Goal: Task Accomplishment & Management: Manage account settings

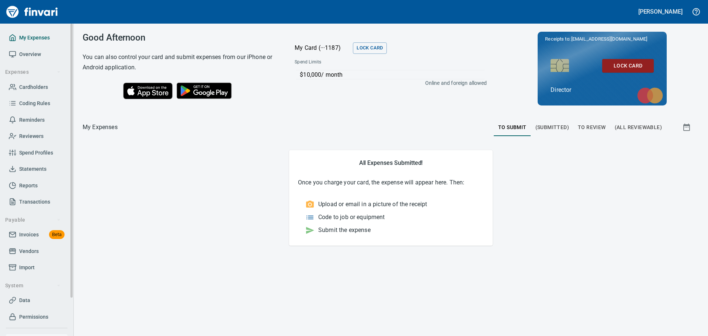
click at [39, 39] on span "My Expenses" at bounding box center [34, 37] width 31 height 9
click at [598, 128] on span "To Review" at bounding box center [592, 127] width 28 height 9
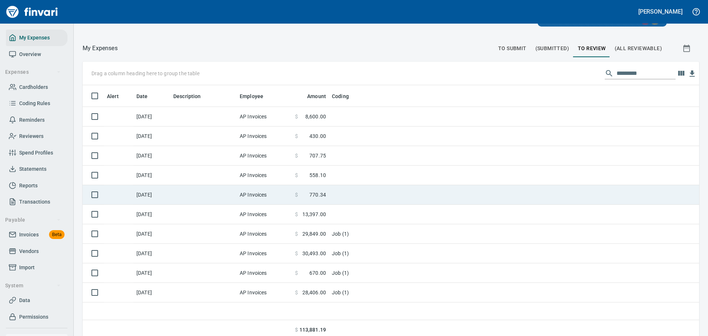
scroll to position [83, 0]
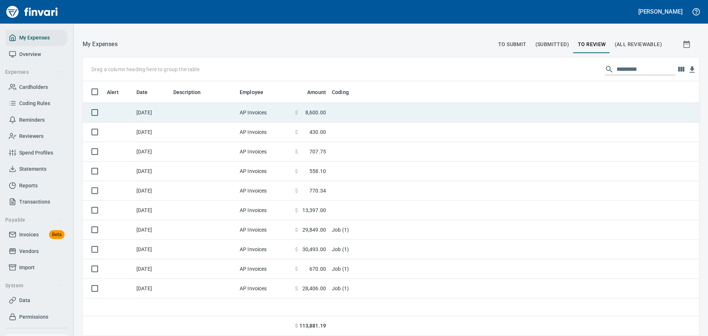
click at [295, 113] on span "$" at bounding box center [296, 112] width 3 height 7
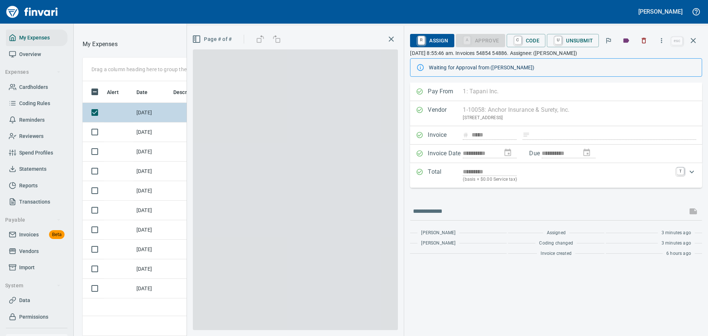
scroll to position [244, 417]
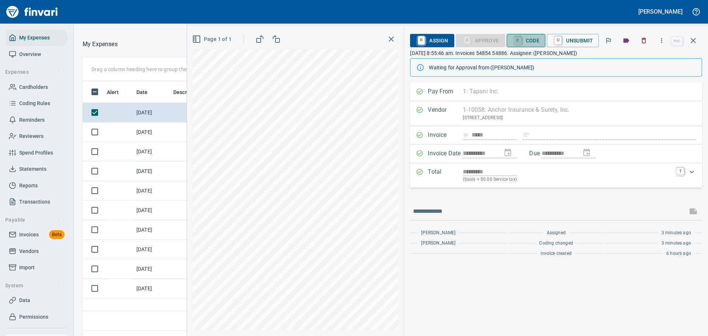
click at [516, 38] on link "C" at bounding box center [518, 41] width 7 height 8
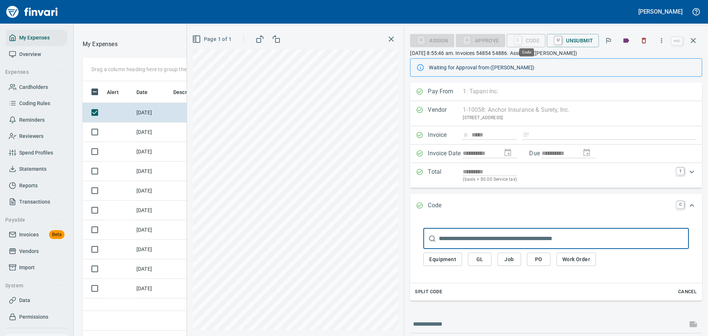
scroll to position [244, 421]
click at [512, 260] on span "Job" at bounding box center [509, 259] width 12 height 9
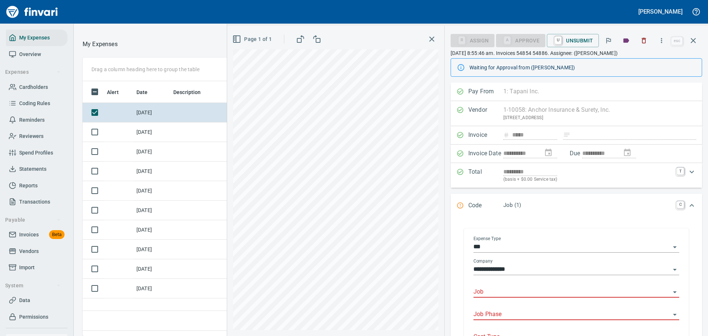
click at [505, 291] on input "Job" at bounding box center [572, 292] width 197 height 10
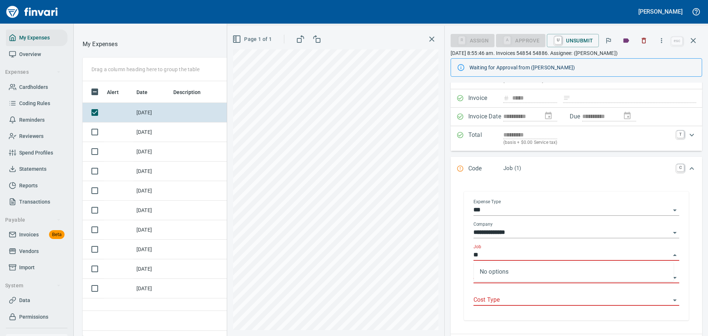
type input "*"
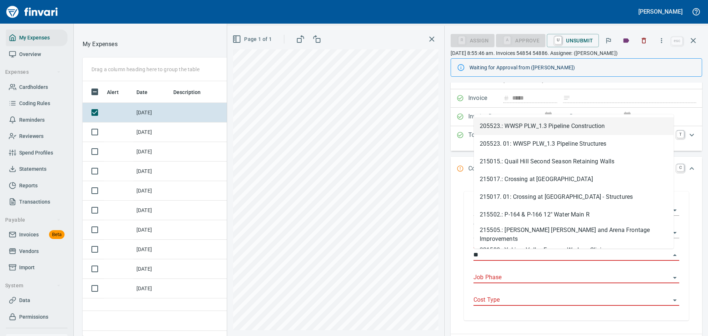
type input "*"
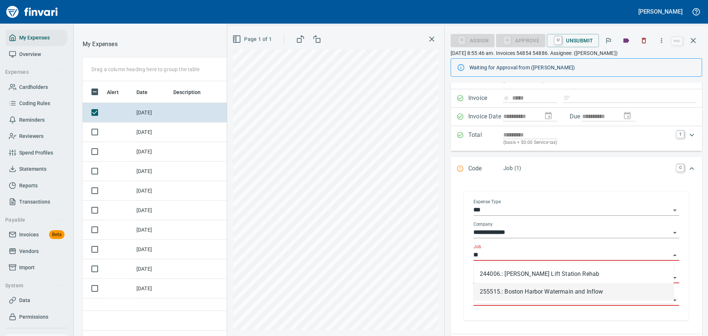
type input "*"
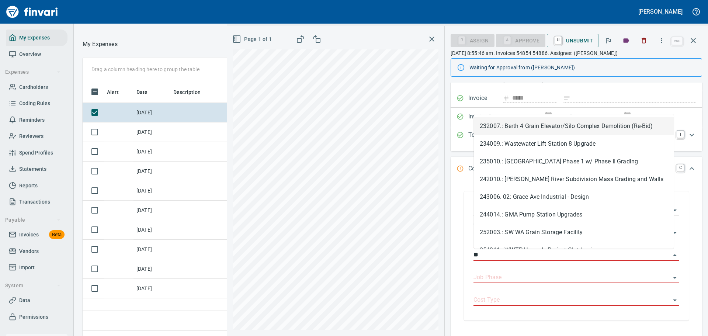
type input "*"
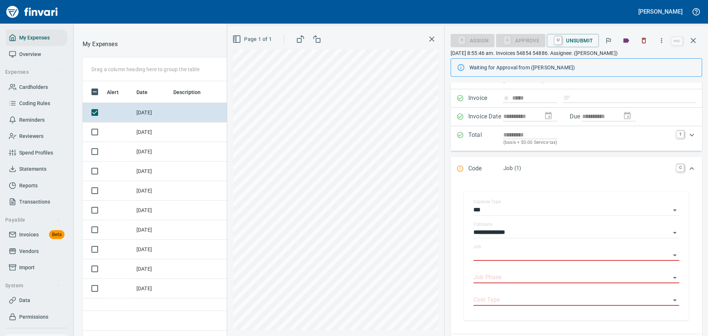
click at [185, 49] on div at bounding box center [214, 44] width 192 height 18
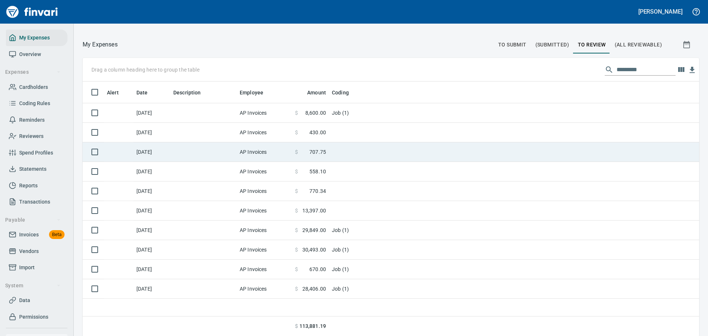
scroll to position [1, 1]
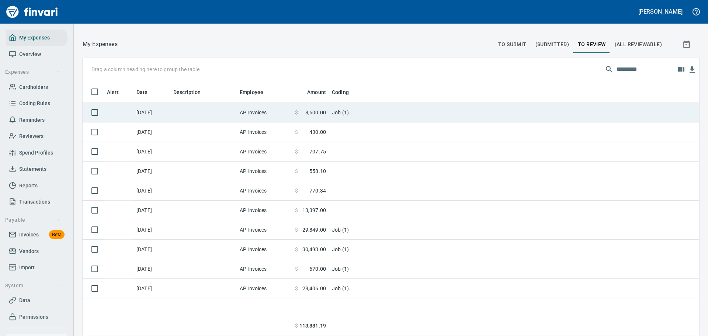
click at [248, 113] on td "AP Invoices" at bounding box center [264, 113] width 55 height 20
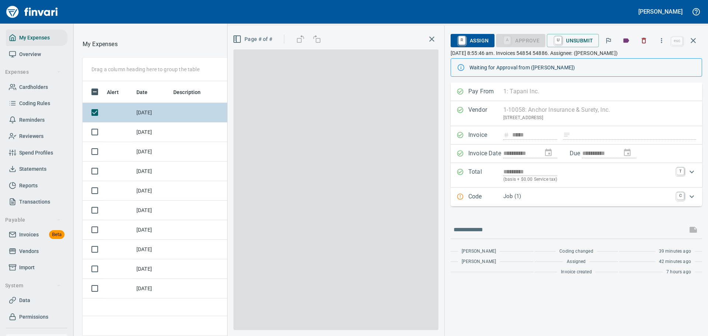
scroll to position [244, 417]
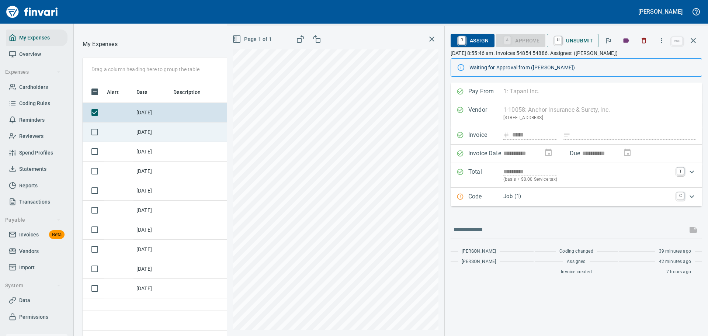
click at [148, 142] on td "[DATE]" at bounding box center [152, 132] width 37 height 20
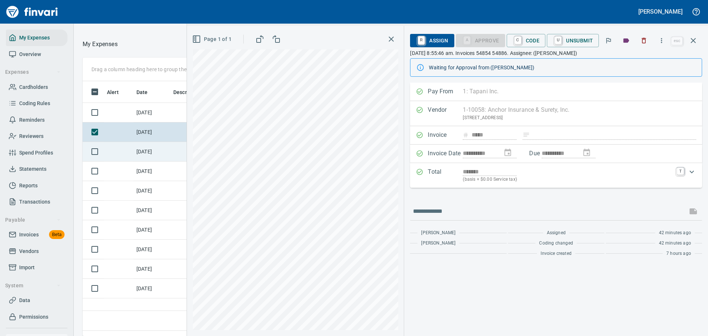
click at [160, 162] on td "[DATE]" at bounding box center [152, 152] width 37 height 20
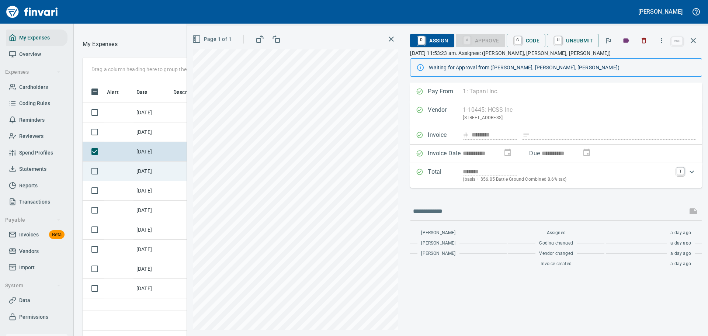
click at [162, 181] on td "[DATE]" at bounding box center [152, 172] width 37 height 20
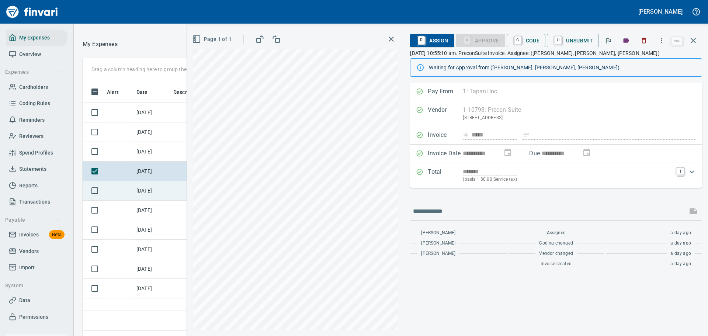
click at [166, 201] on td "[DATE]" at bounding box center [152, 191] width 37 height 20
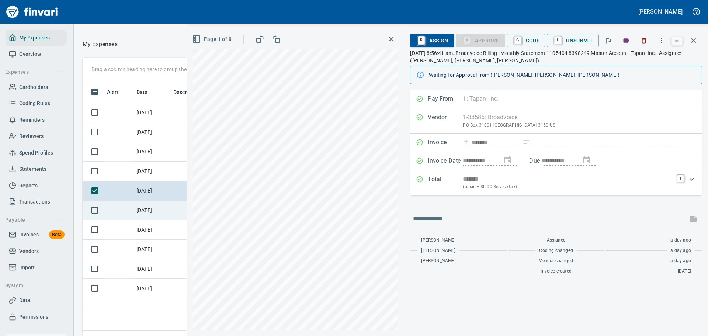
click at [166, 219] on td "[DATE]" at bounding box center [152, 211] width 37 height 20
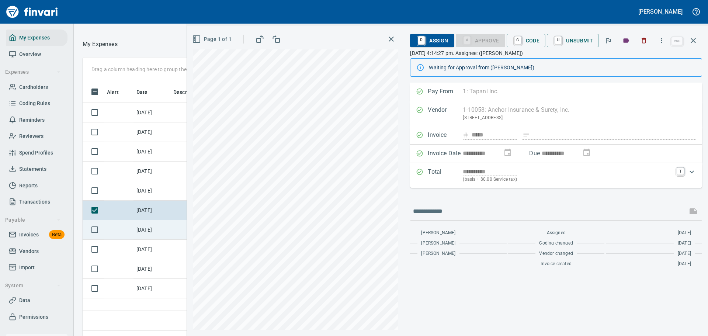
click at [153, 239] on td "[DATE]" at bounding box center [152, 230] width 37 height 20
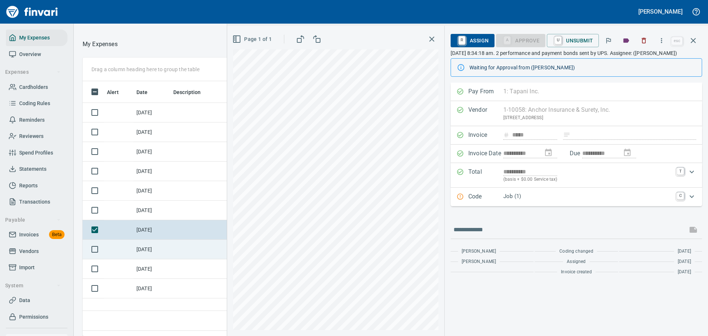
click at [152, 256] on td "[DATE]" at bounding box center [152, 250] width 37 height 20
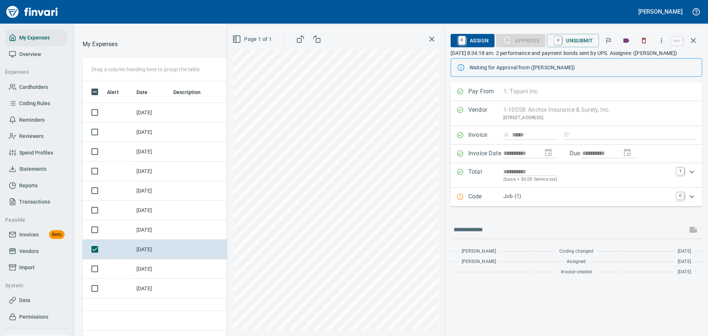
click at [537, 203] on div "Code Job (1) C" at bounding box center [577, 197] width 252 height 18
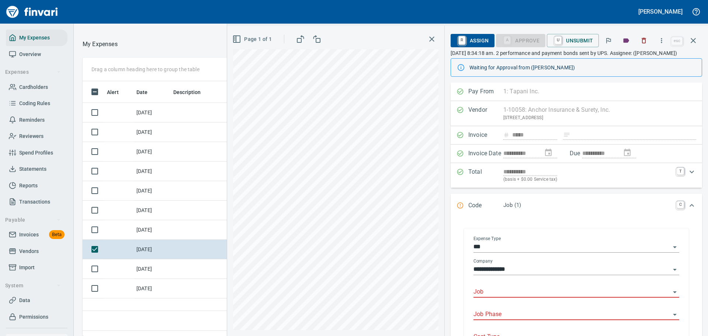
click at [548, 292] on input "Job" at bounding box center [572, 292] width 197 height 10
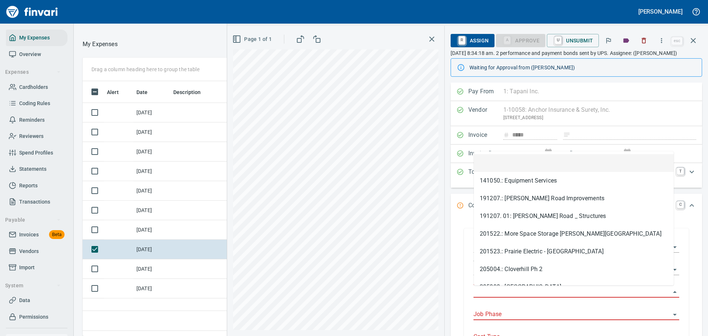
click at [516, 288] on input "Job" at bounding box center [572, 292] width 197 height 10
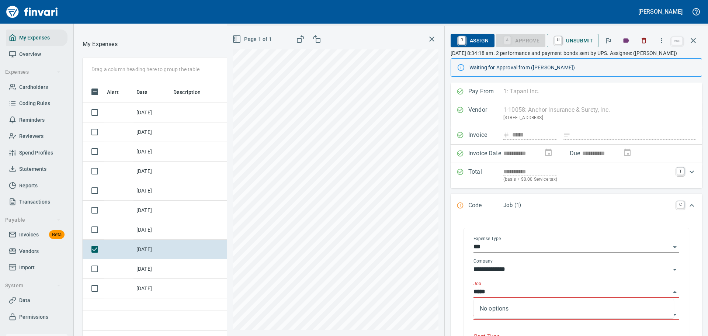
scroll to position [244, 421]
type input "*"
type input "******"
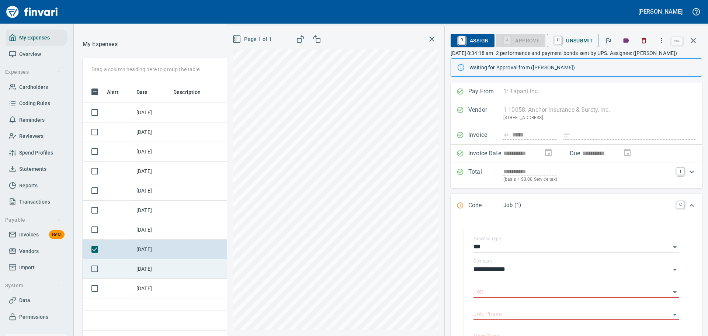
click at [154, 279] on td "[DATE]" at bounding box center [152, 269] width 37 height 20
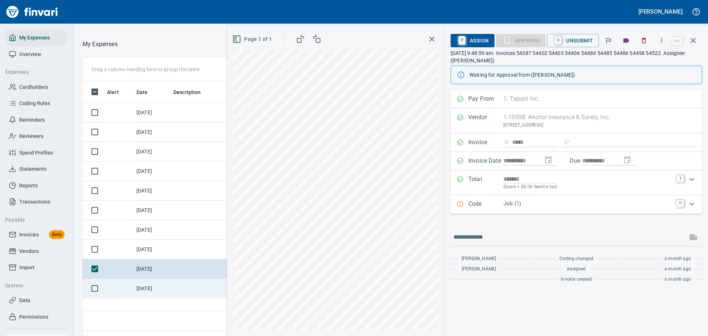
click at [149, 297] on td "[DATE]" at bounding box center [152, 289] width 37 height 20
